Goal: Navigation & Orientation: Understand site structure

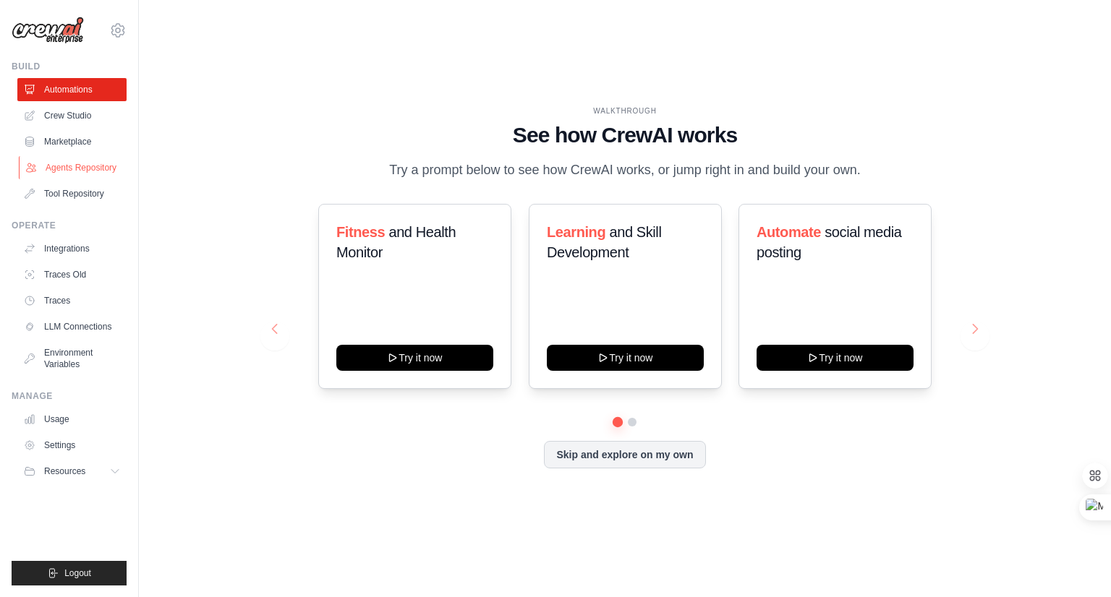
click at [67, 167] on link "Agents Repository" at bounding box center [73, 167] width 109 height 23
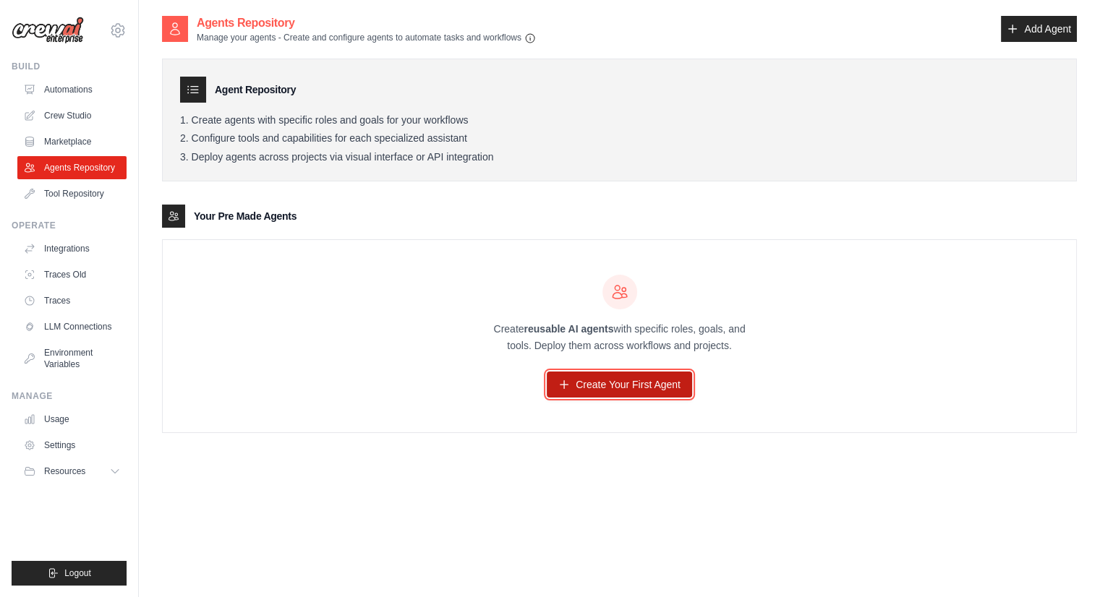
click at [567, 380] on icon at bounding box center [564, 385] width 12 height 12
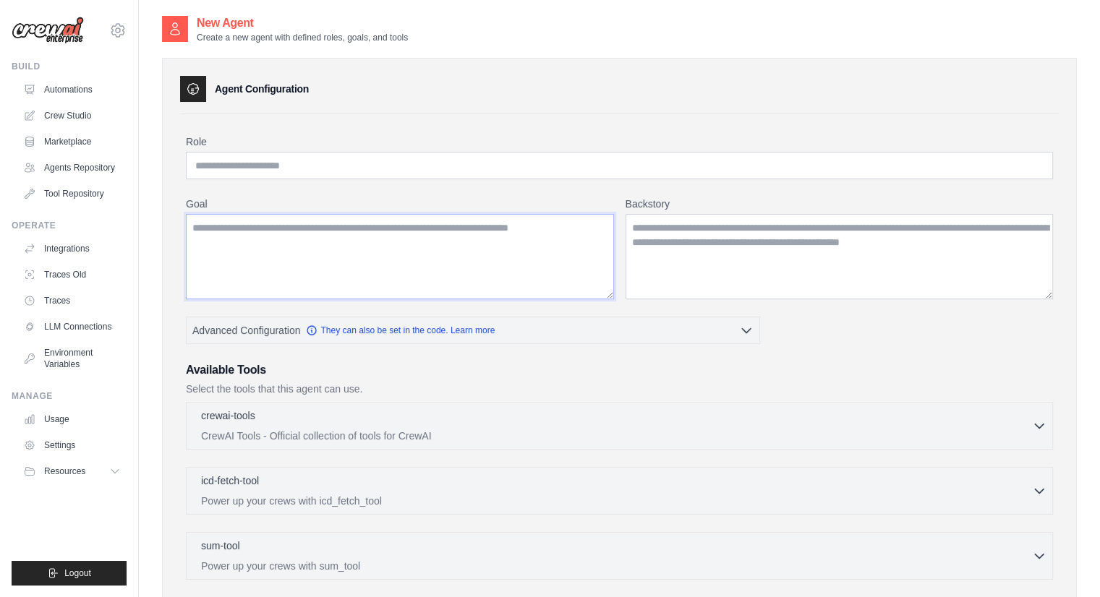
click at [330, 252] on textarea "Goal" at bounding box center [400, 256] width 428 height 85
click at [93, 84] on link "Automations" at bounding box center [73, 89] width 109 height 23
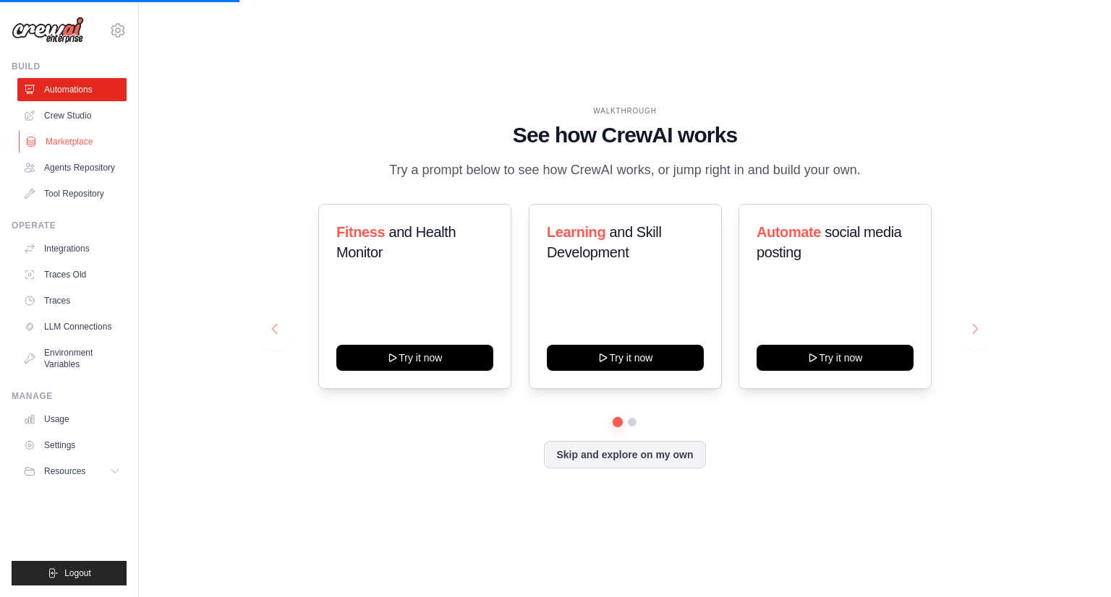
click at [87, 146] on link "Marketplace" at bounding box center [73, 141] width 109 height 23
click at [78, 198] on link "Tool Repository" at bounding box center [73, 193] width 109 height 23
click at [78, 198] on link "Tool Repository" at bounding box center [71, 193] width 109 height 23
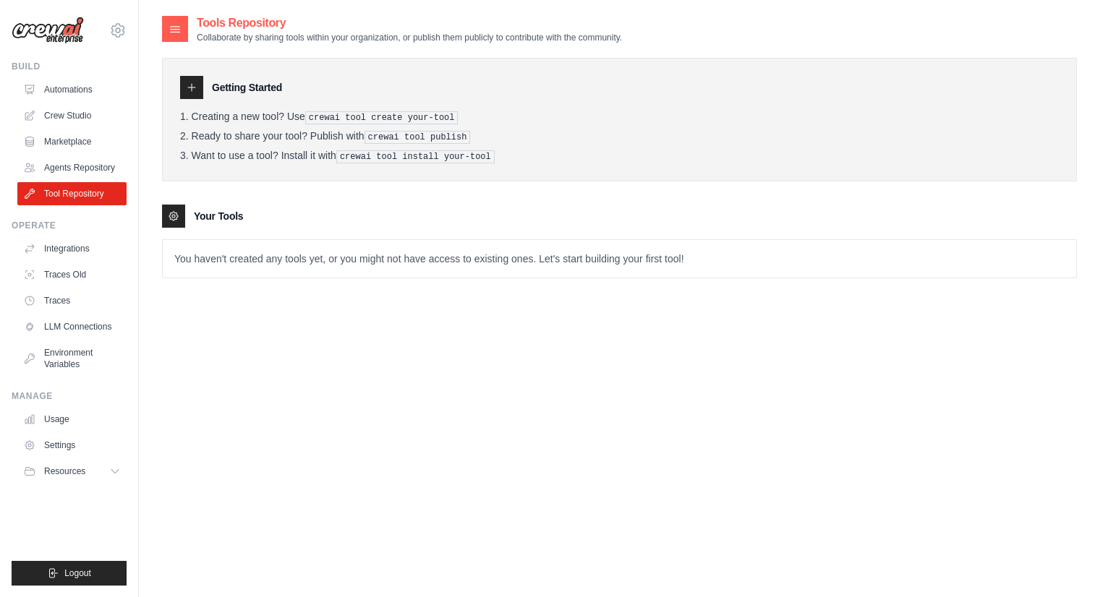
click at [559, 258] on p "You haven't created any tools yet, or you might not have access to existing one…" at bounding box center [619, 259] width 913 height 38
click at [324, 207] on div "Your Tools" at bounding box center [619, 216] width 915 height 23
